Goal: Transaction & Acquisition: Purchase product/service

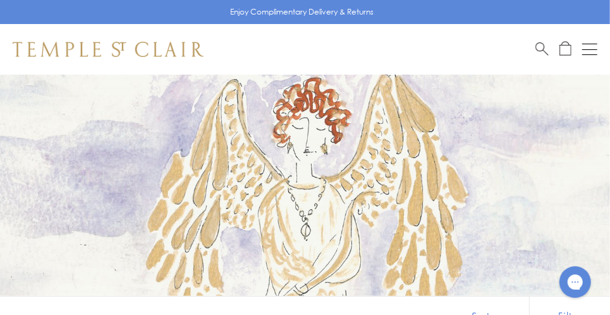
click at [593, 49] on div "Open navigation" at bounding box center [589, 49] width 15 height 1
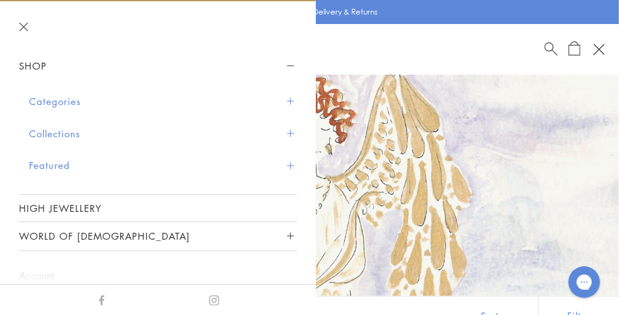
click at [287, 98] on span "Sidebar navigation" at bounding box center [290, 101] width 7 height 7
click at [287, 102] on span "Sidebar navigation" at bounding box center [290, 101] width 7 height 7
click at [69, 102] on button "Categories" at bounding box center [163, 101] width 268 height 32
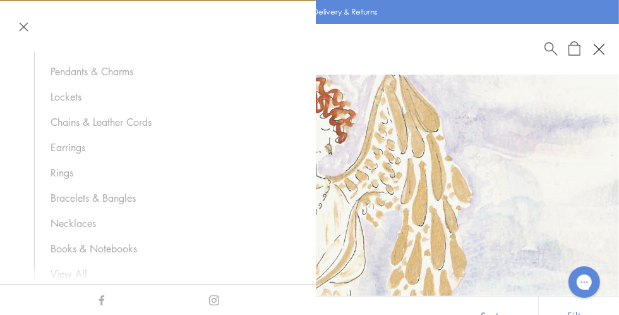
scroll to position [102, 0]
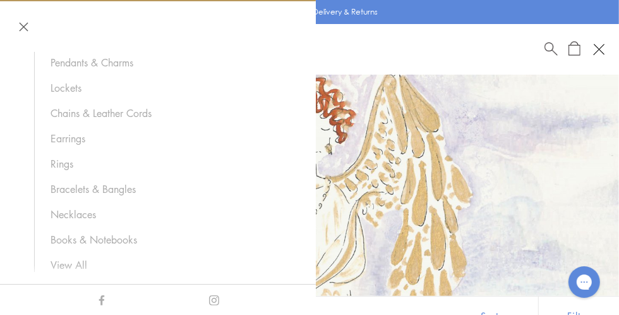
click at [129, 191] on link "Bracelets & Bangles" at bounding box center [168, 189] width 234 height 14
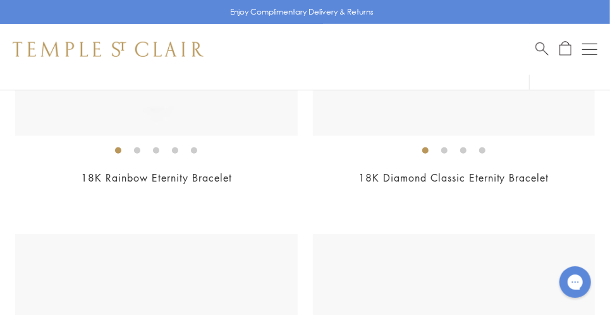
scroll to position [378, 0]
click at [501, 172] on link "18K Diamond Classic Eternity Bracelet" at bounding box center [453, 178] width 191 height 14
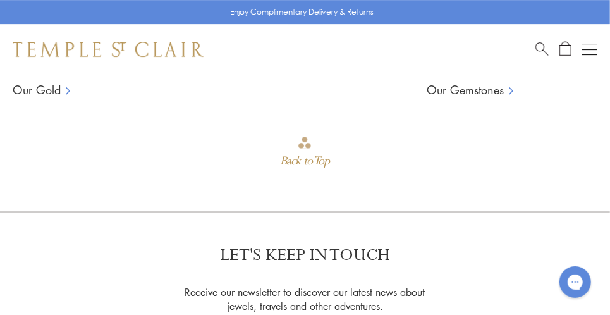
scroll to position [1706, 0]
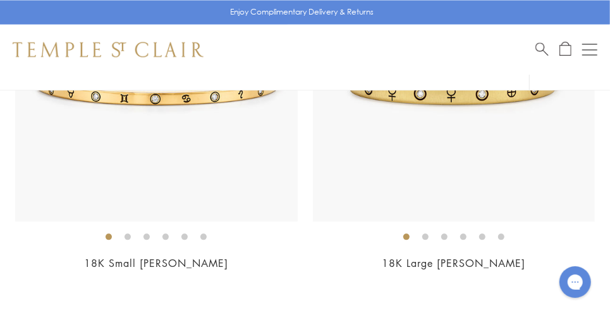
scroll to position [1053, 0]
click at [527, 131] on img at bounding box center [454, 80] width 282 height 282
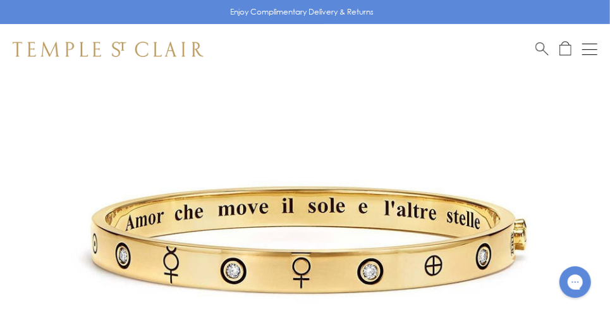
scroll to position [159, 0]
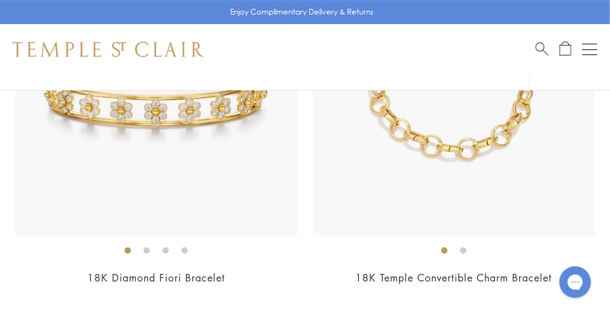
scroll to position [1803, 0]
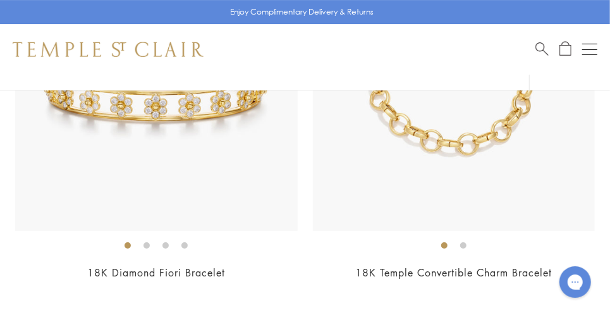
click at [137, 142] on img at bounding box center [156, 89] width 282 height 282
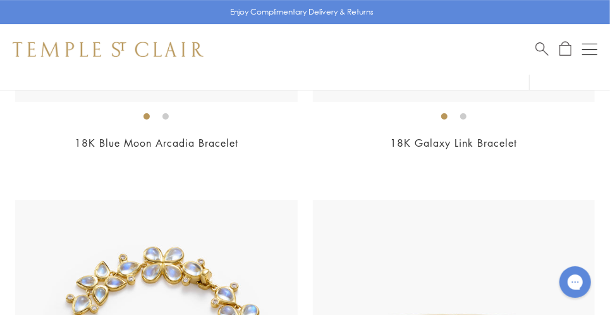
scroll to position [5726, 0]
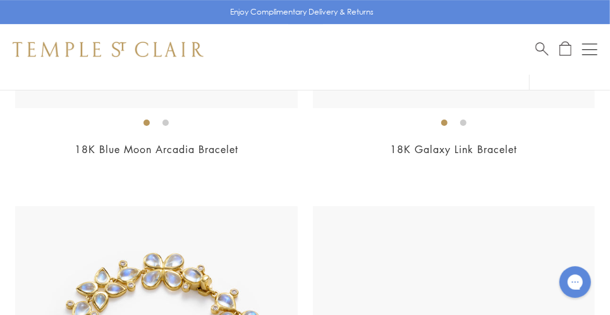
click at [494, 145] on link "18K Galaxy Link Bracelet" at bounding box center [453, 149] width 127 height 14
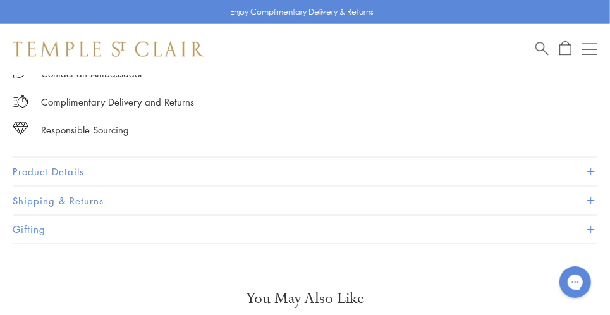
scroll to position [783, 0]
click at [590, 167] on span at bounding box center [590, 170] width 7 height 7
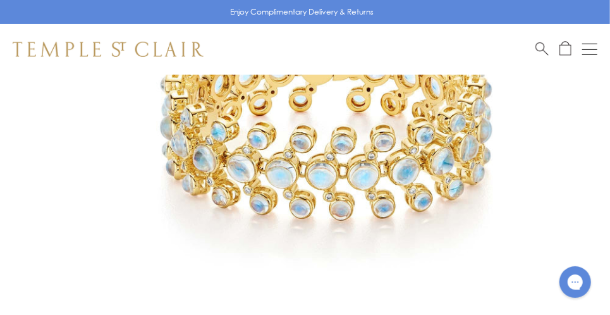
scroll to position [261, 0]
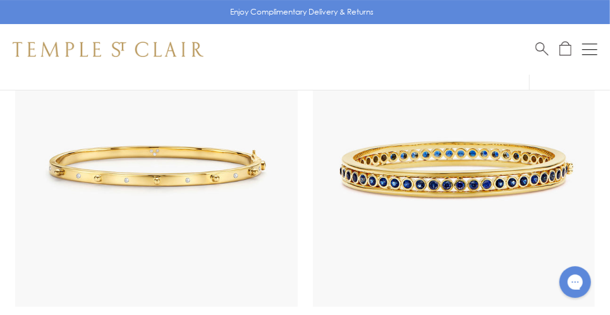
scroll to position [2130, 0]
click at [219, 203] on img at bounding box center [157, 165] width 282 height 282
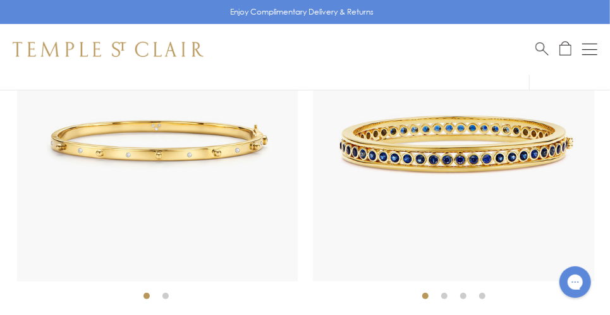
scroll to position [2185, 0]
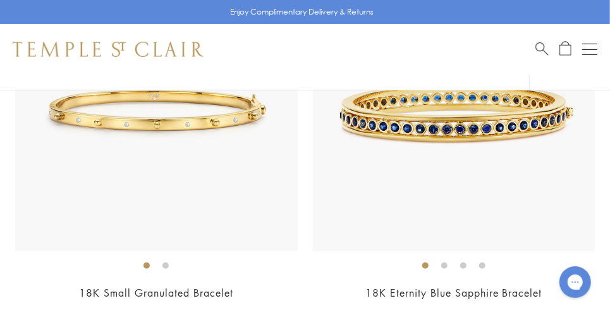
click at [204, 292] on link "18K Small Granulated Bracelet" at bounding box center [156, 292] width 154 height 14
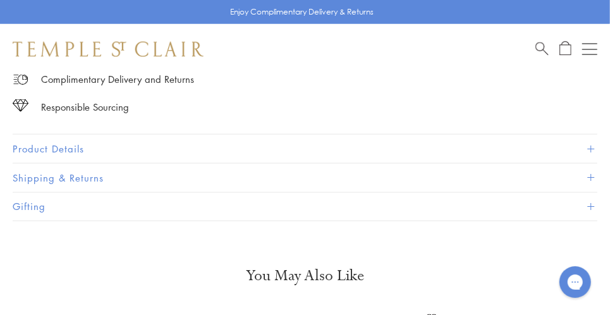
scroll to position [810, 0]
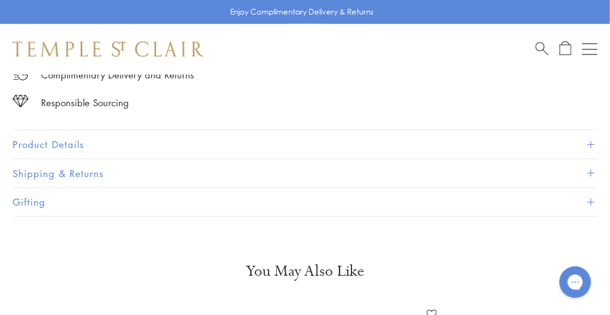
click at [590, 141] on span at bounding box center [590, 144] width 7 height 7
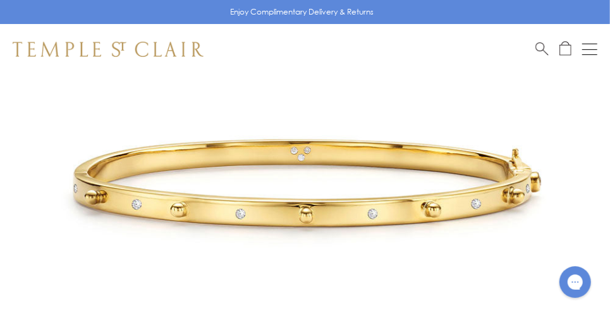
scroll to position [198, 0]
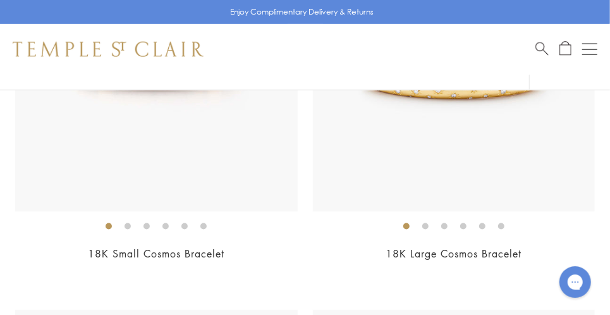
scroll to position [683, 0]
click at [489, 248] on link "18K Large Cosmos Bracelet" at bounding box center [453, 253] width 136 height 14
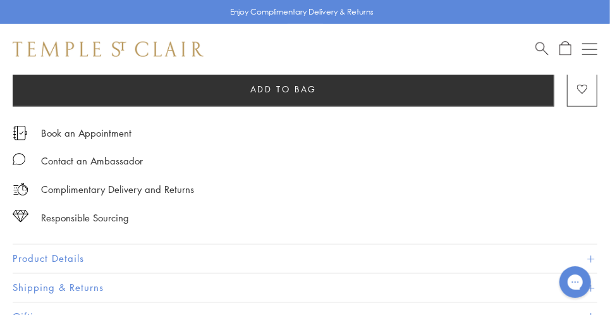
scroll to position [771, 0]
